Goal: Find specific page/section: Find specific page/section

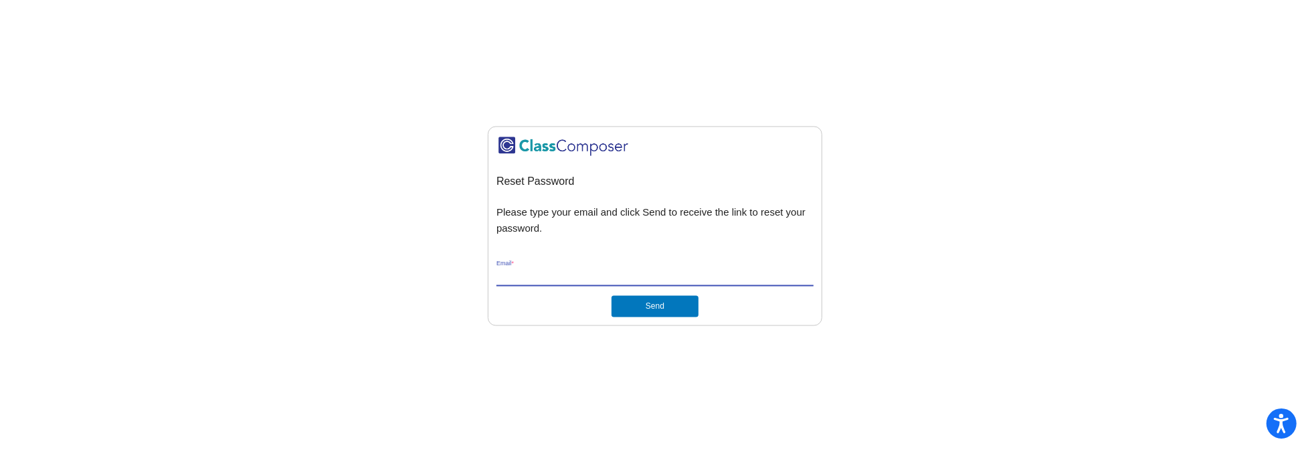
click at [557, 278] on input "Email *" at bounding box center [654, 276] width 317 height 12
type input "[EMAIL_ADDRESS][DOMAIN_NAME]"
click at [680, 312] on button "Send" at bounding box center [655, 306] width 87 height 21
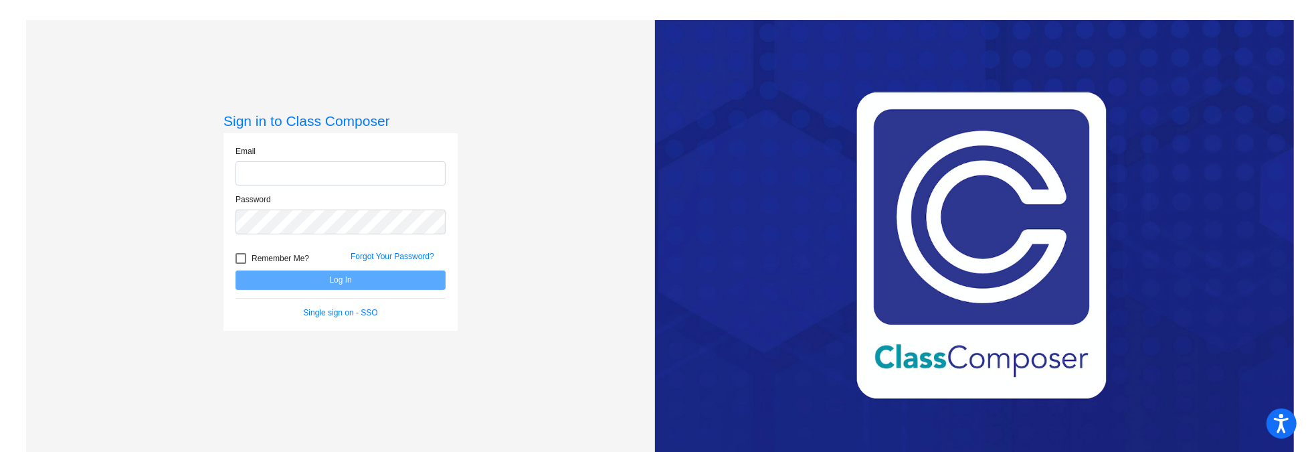
type input "[EMAIL_ADDRESS][DOMAIN_NAME]"
click at [269, 168] on input "[EMAIL_ADDRESS][DOMAIN_NAME]" at bounding box center [341, 173] width 210 height 25
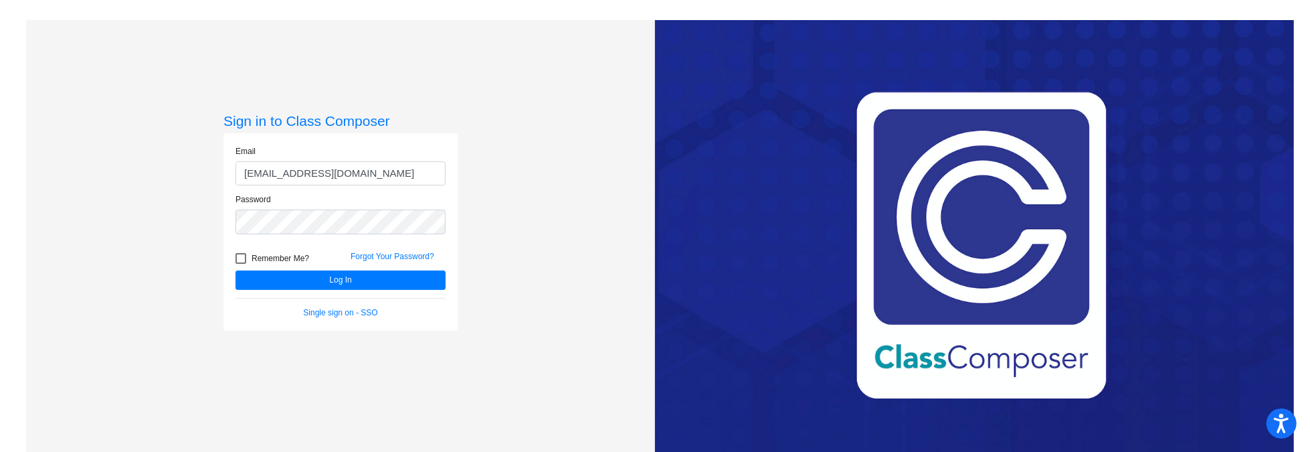
click at [273, 170] on input "[EMAIL_ADDRESS][DOMAIN_NAME]" at bounding box center [341, 173] width 210 height 25
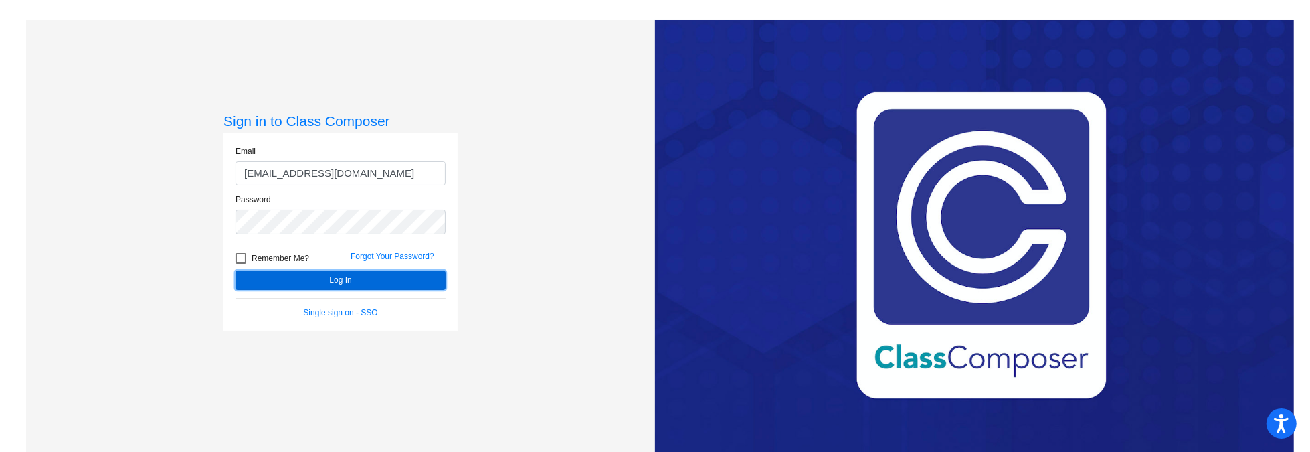
click at [327, 284] on button "Log In" at bounding box center [341, 279] width 210 height 19
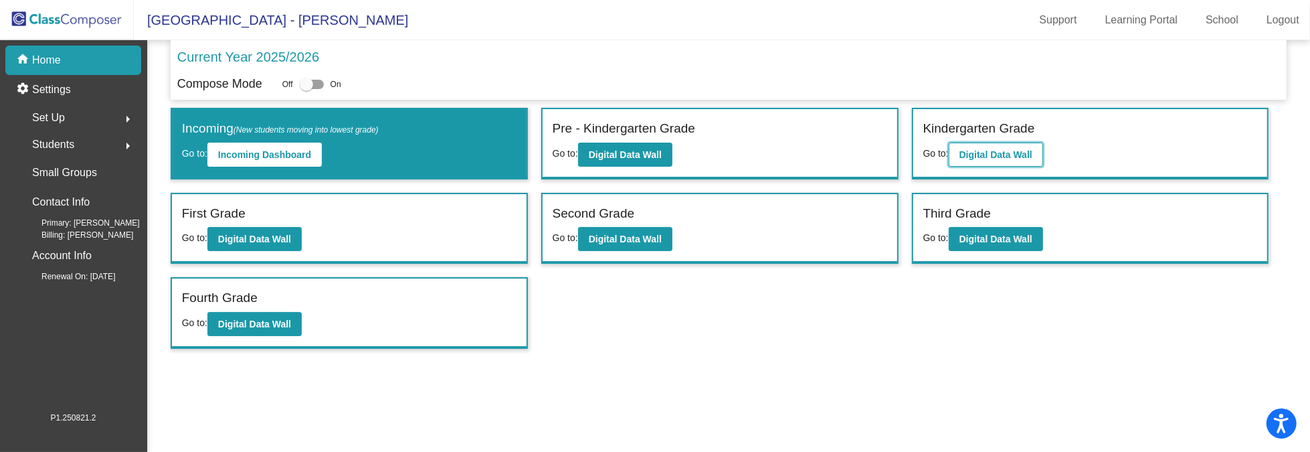
click at [1018, 157] on b "Digital Data Wall" at bounding box center [995, 154] width 73 height 11
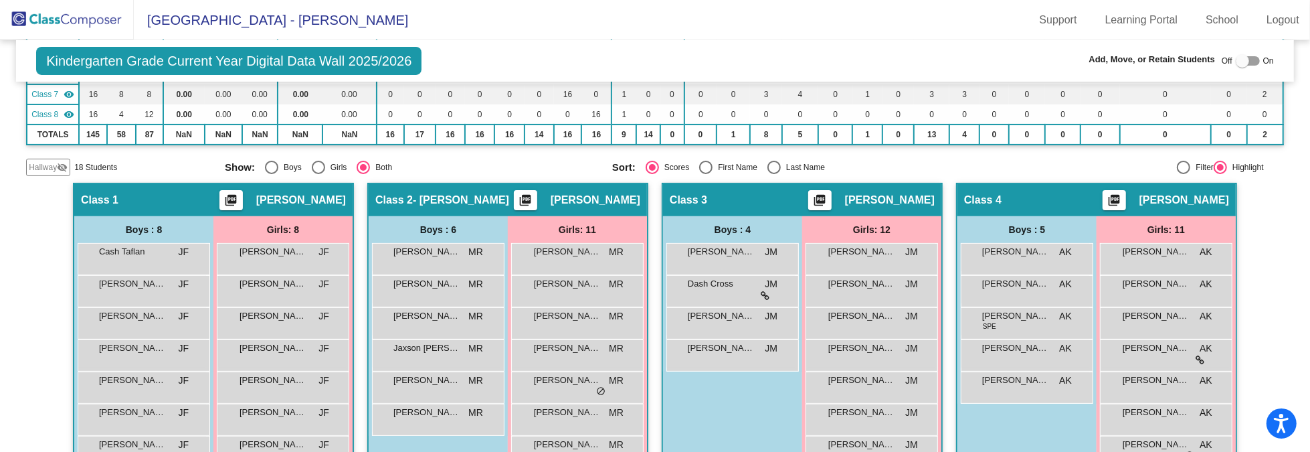
scroll to position [268, 0]
